Goal: Information Seeking & Learning: Compare options

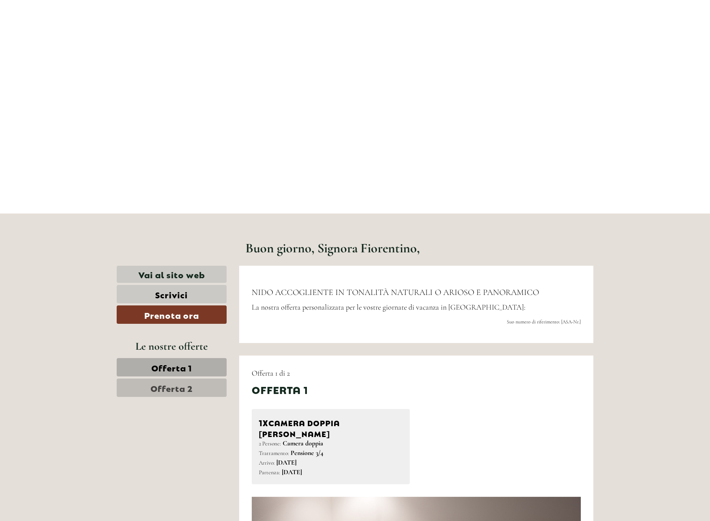
scroll to position [261, 0]
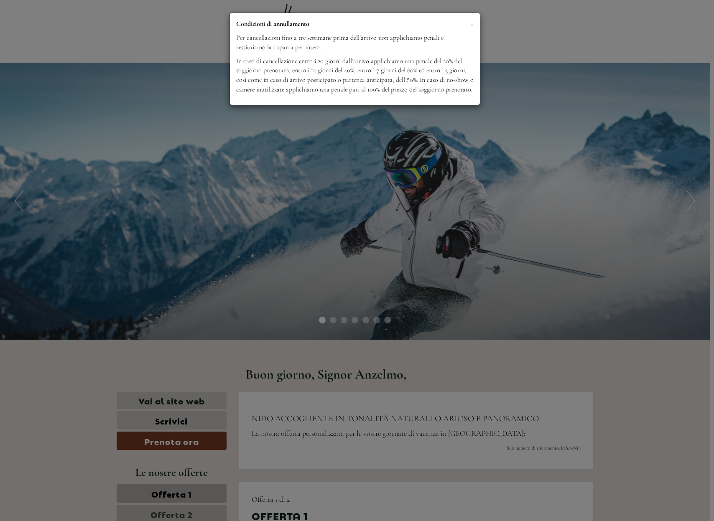
click at [404, 308] on div "× Condizioni di annullamento Per cancellazioni fino a tre settimane prima dell’…" at bounding box center [357, 260] width 714 height 521
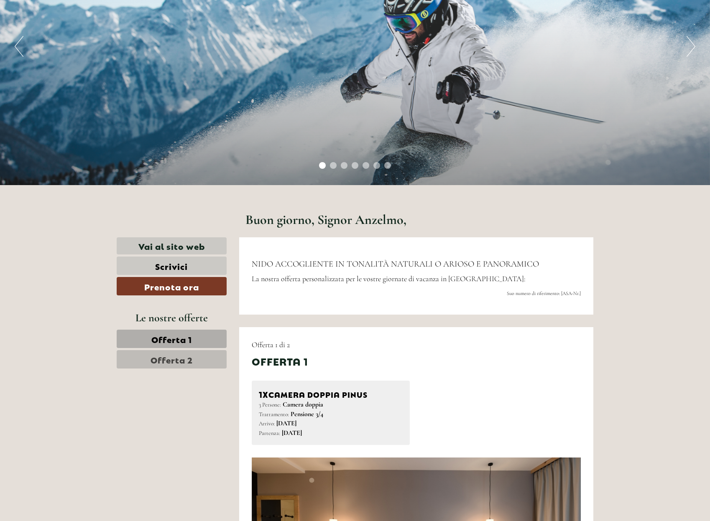
scroll to position [314, 0]
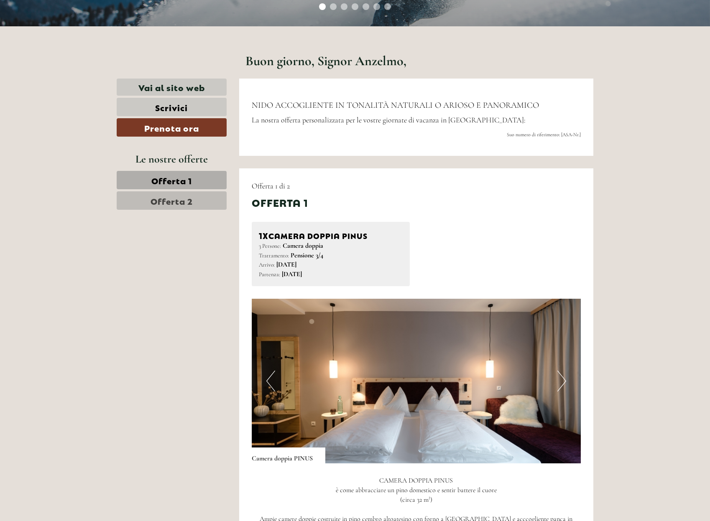
click at [185, 199] on span "Offerta 2" at bounding box center [172, 201] width 42 height 12
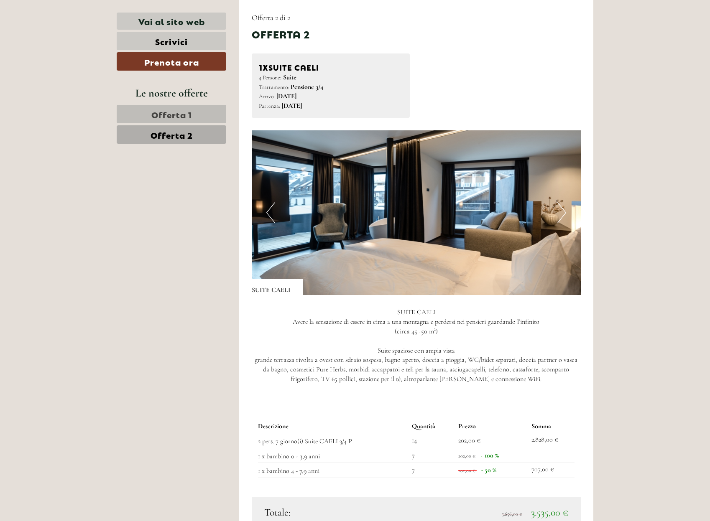
click at [176, 115] on span "Offerta 1" at bounding box center [171, 114] width 41 height 12
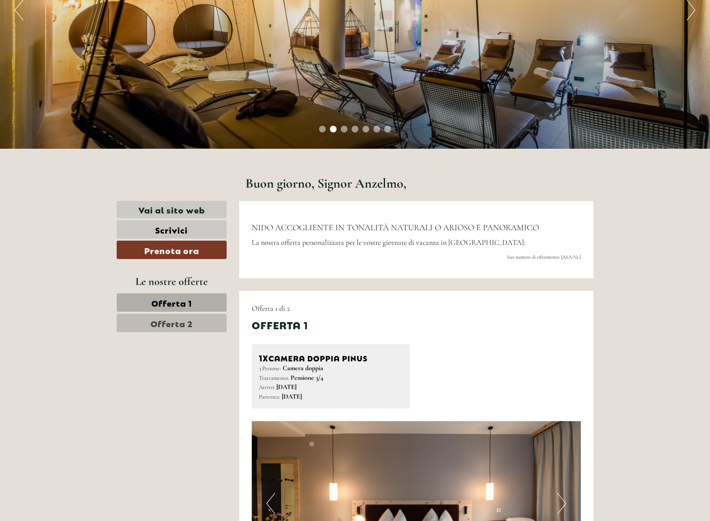
scroll to position [169, 0]
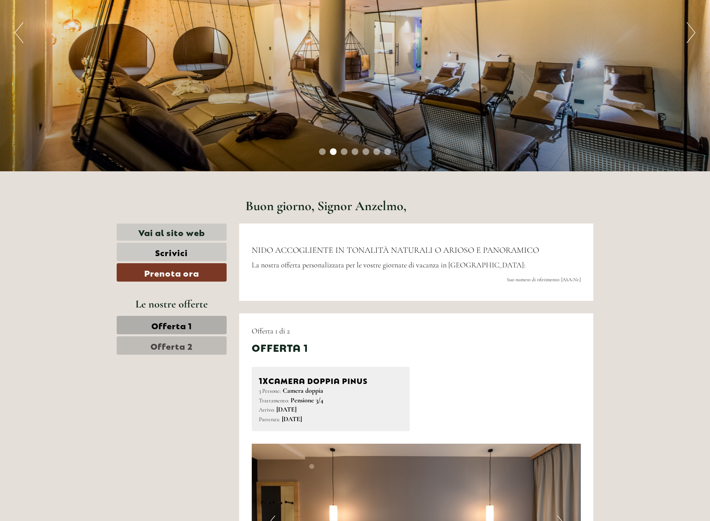
click at [175, 340] on span "Offerta 2" at bounding box center [172, 346] width 42 height 12
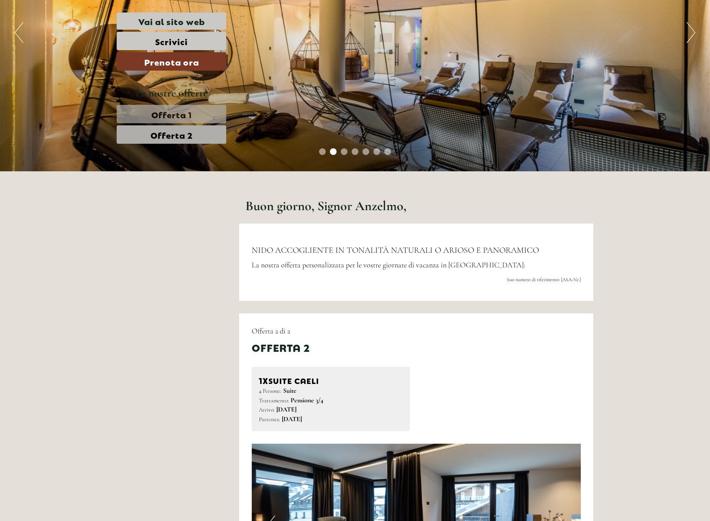
scroll to position [482, 0]
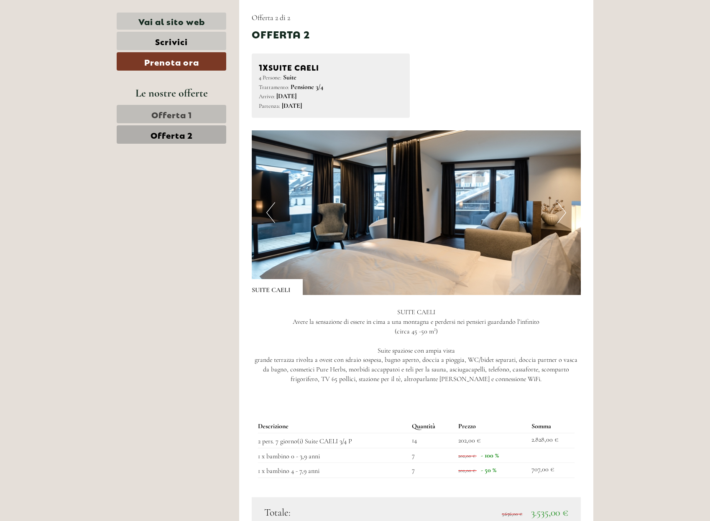
click at [171, 113] on span "Offerta 1" at bounding box center [171, 114] width 41 height 12
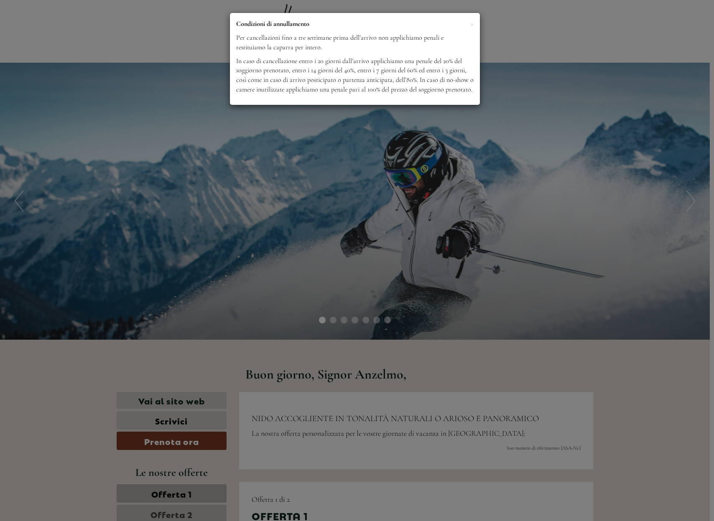
click at [477, 327] on div "× Condizioni di annullamento Per cancellazioni fino a tre settimane prima dell’…" at bounding box center [357, 260] width 714 height 521
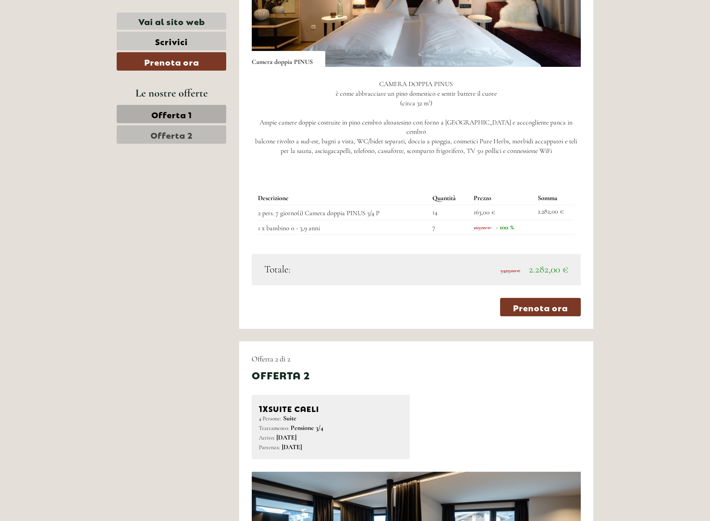
scroll to position [732, 0]
